Goal: Transaction & Acquisition: Purchase product/service

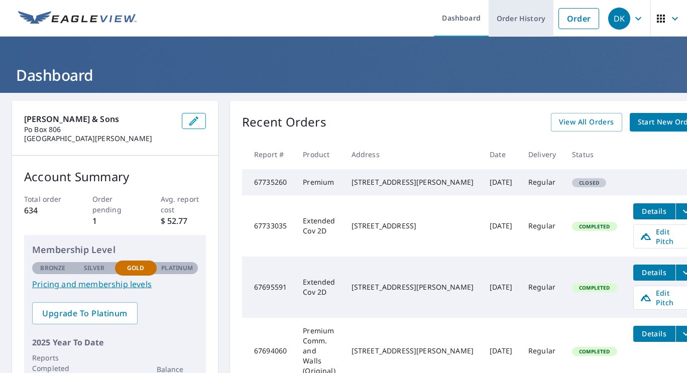
click at [519, 16] on link "Order History" at bounding box center [521, 18] width 65 height 37
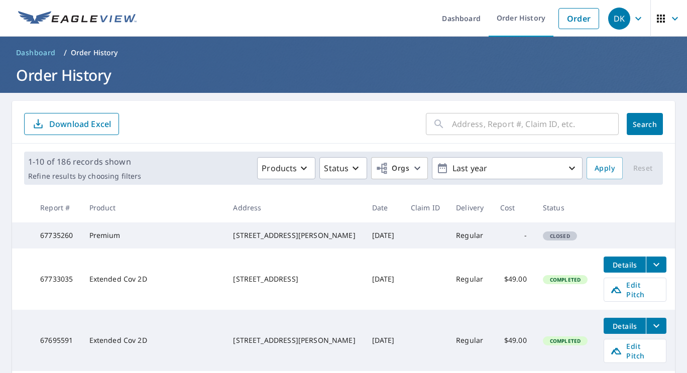
click at [459, 123] on input "text" at bounding box center [535, 124] width 167 height 28
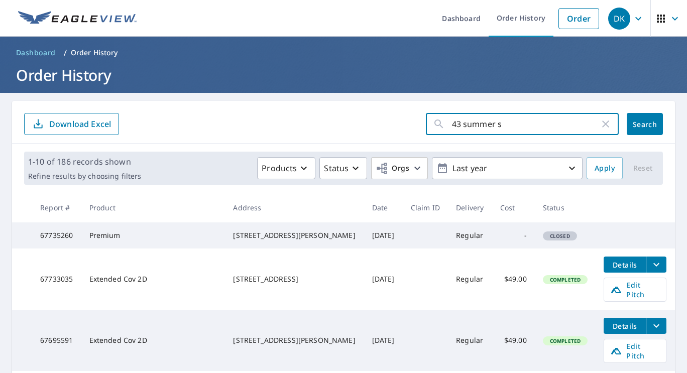
type input "[STREET_ADDRESS]"
click button "Search" at bounding box center [645, 124] width 36 height 22
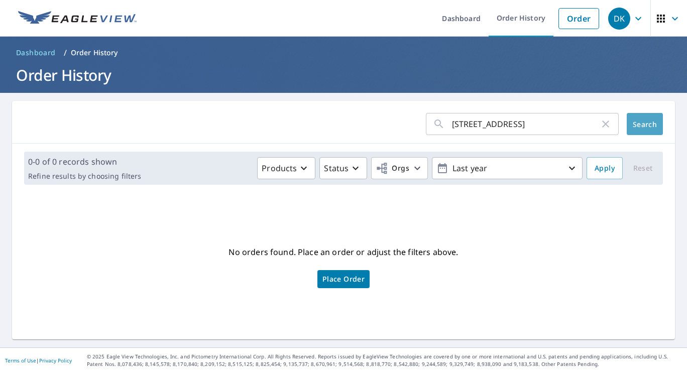
click at [638, 125] on span "Search" at bounding box center [645, 125] width 20 height 10
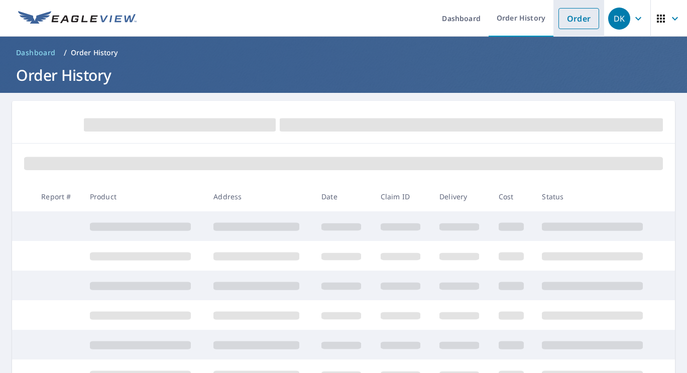
click at [559, 25] on link "Order" at bounding box center [578, 18] width 41 height 21
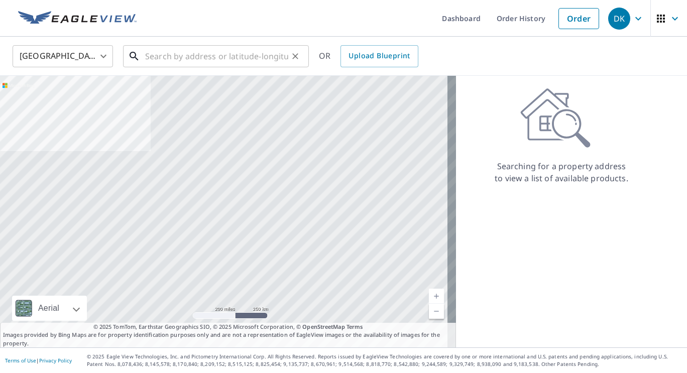
click at [160, 62] on input "text" at bounding box center [216, 56] width 143 height 28
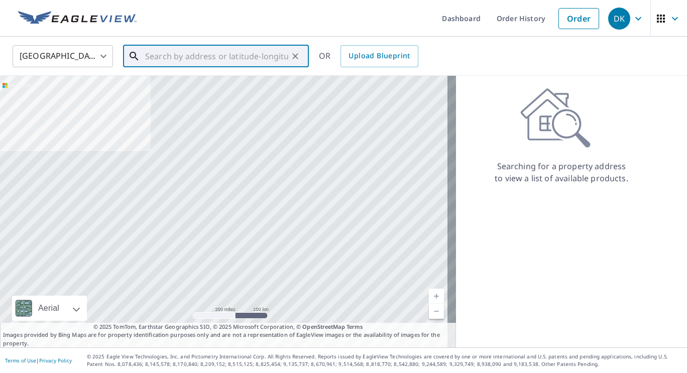
paste input "[STREET_ADDRESS][US_STATE]"
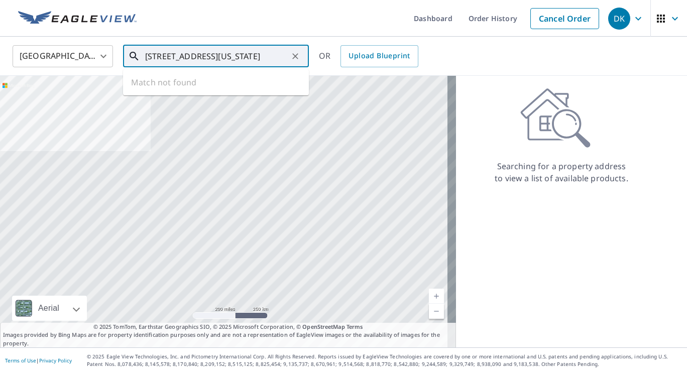
scroll to position [0, 11]
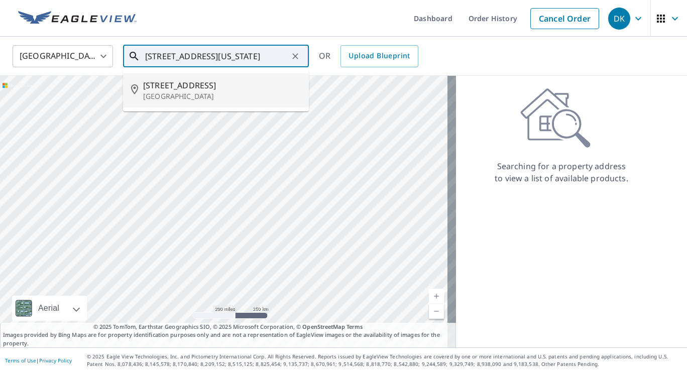
click at [169, 90] on span "[STREET_ADDRESS]" at bounding box center [222, 85] width 158 height 12
type input "[STREET_ADDRESS]"
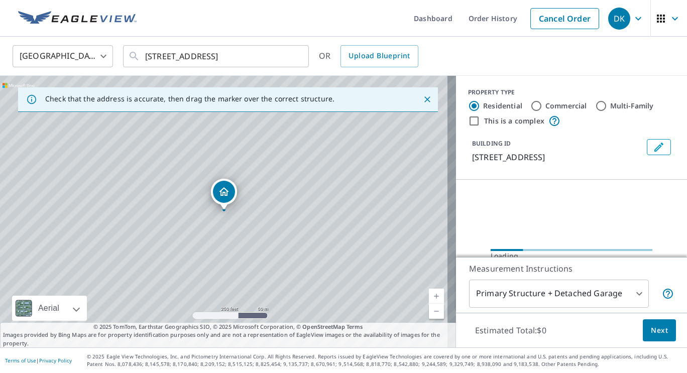
scroll to position [0, 0]
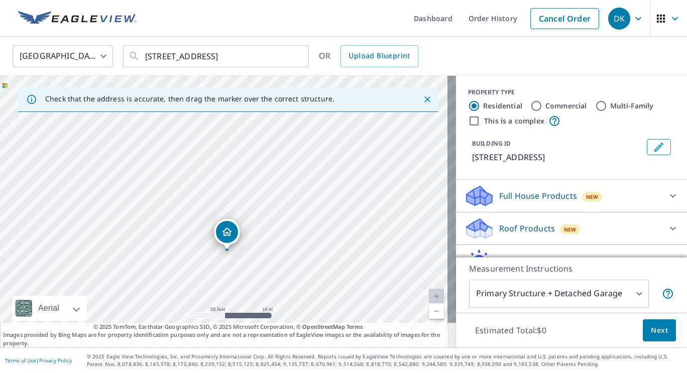
drag, startPoint x: 219, startPoint y: 243, endPoint x: 235, endPoint y: 171, distance: 73.5
click at [235, 171] on div "[STREET_ADDRESS]" at bounding box center [228, 212] width 456 height 272
click at [597, 224] on div "Roof Products New" at bounding box center [562, 229] width 197 height 24
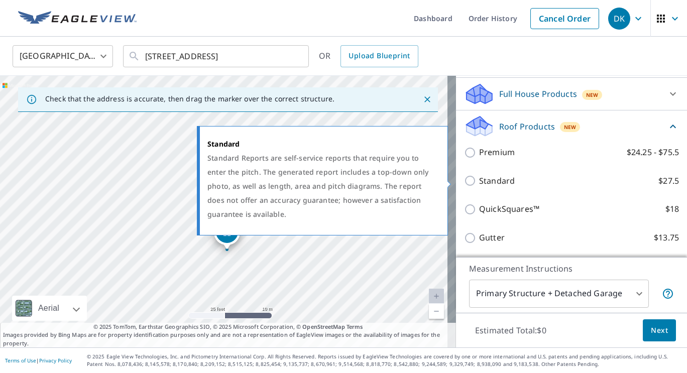
scroll to position [102, 0]
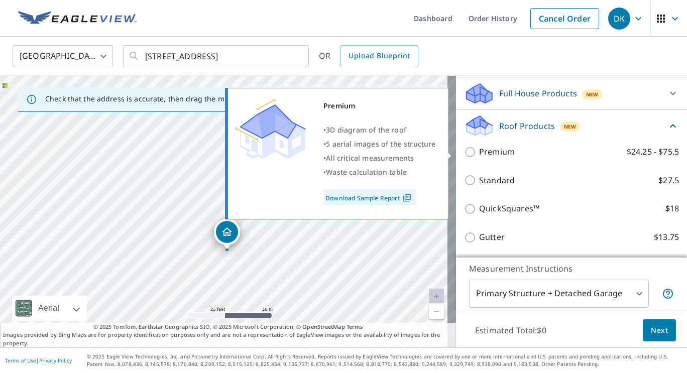
click at [464, 152] on input "Premium $24.25 - $75.5" at bounding box center [471, 152] width 15 height 12
checkbox input "true"
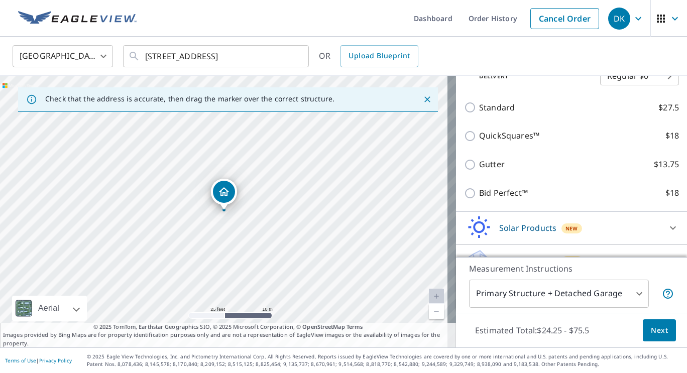
scroll to position [234, 0]
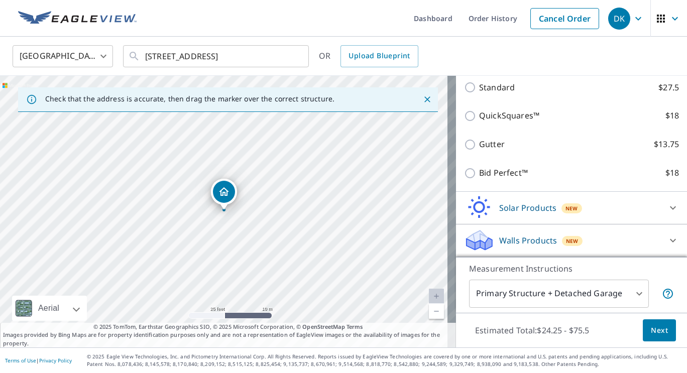
click at [653, 324] on button "Next" at bounding box center [659, 330] width 33 height 23
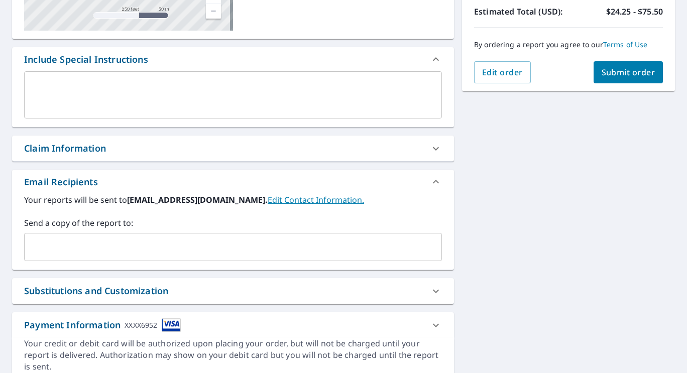
scroll to position [270, 0]
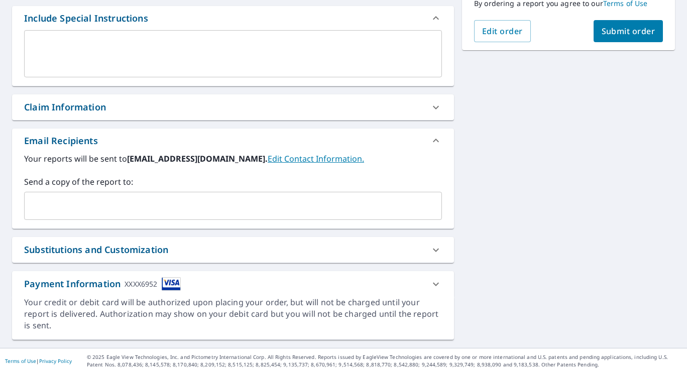
click at [169, 205] on input "text" at bounding box center [226, 205] width 394 height 19
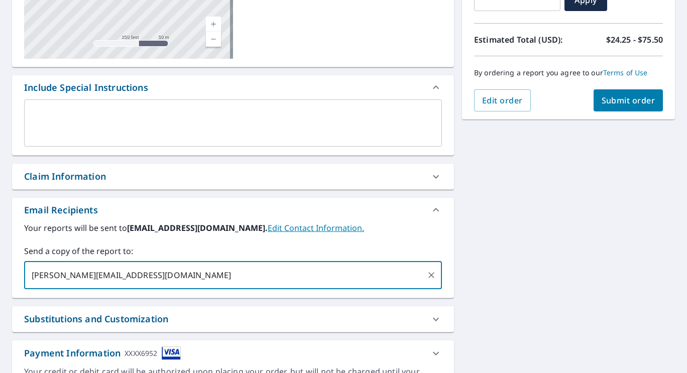
scroll to position [197, 0]
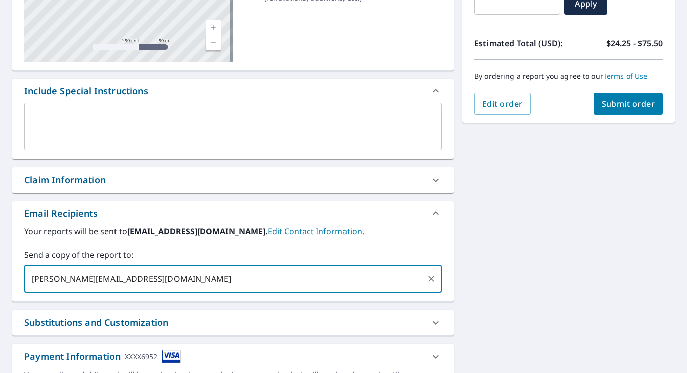
type input "[PERSON_NAME][EMAIL_ADDRESS][DOMAIN_NAME]"
click at [617, 99] on span "Submit order" at bounding box center [629, 103] width 54 height 11
checkbox input "true"
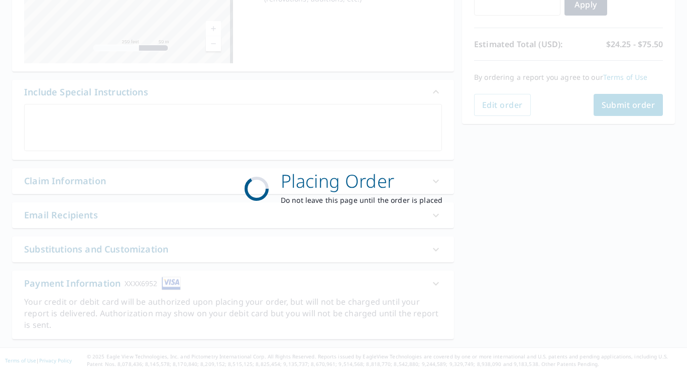
scroll to position [196, 0]
